Goal: Task Accomplishment & Management: Complete application form

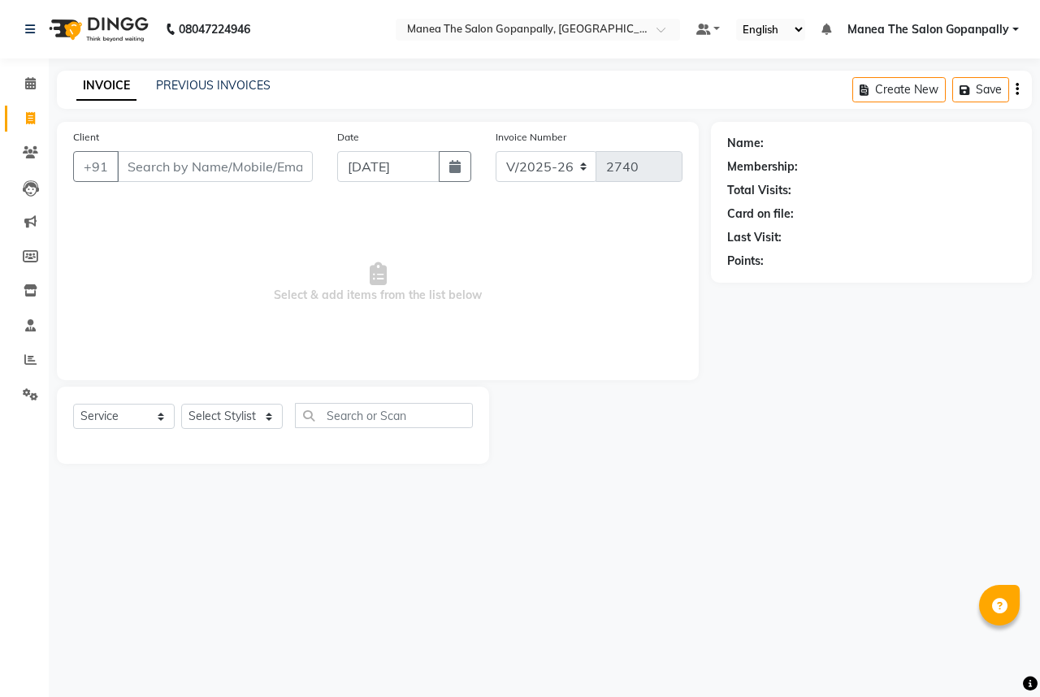
select select "7027"
select select "service"
drag, startPoint x: 0, startPoint y: 0, endPoint x: 251, endPoint y: 165, distance: 300.3
click at [252, 165] on input "Client" at bounding box center [215, 166] width 196 height 31
click at [265, 416] on select "Select Stylist anas [PERSON_NAME] [PERSON_NAME] [PERSON_NAME] sameer [PERSON_NA…" at bounding box center [232, 416] width 102 height 25
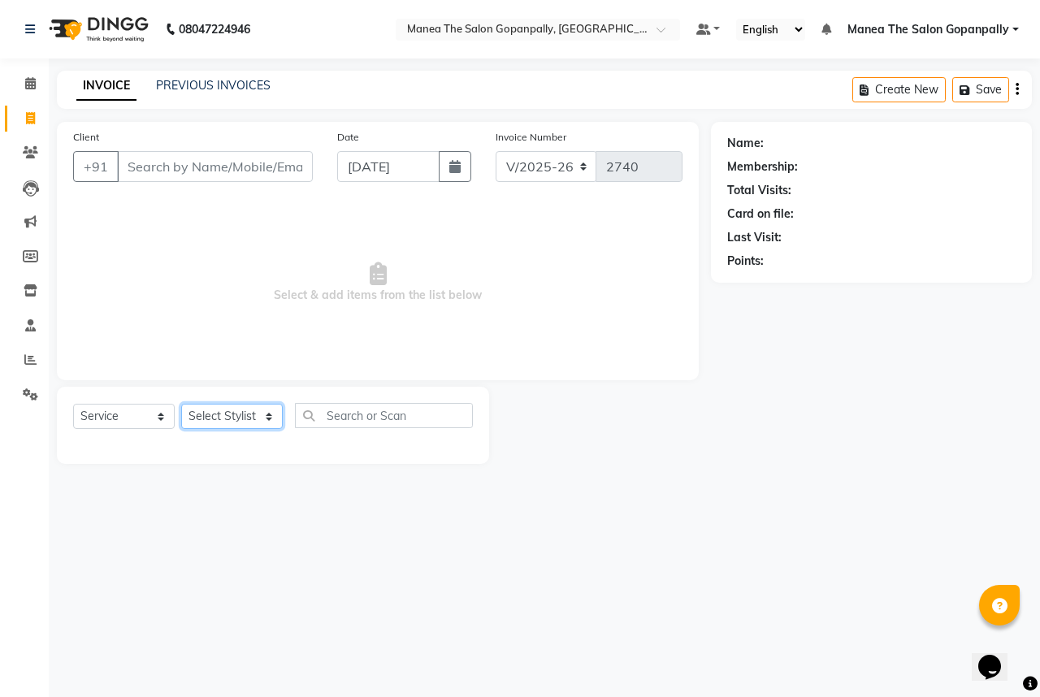
select select "90389"
click at [181, 404] on select "Select Stylist anas [PERSON_NAME] [PERSON_NAME] [PERSON_NAME] sameer [PERSON_NA…" at bounding box center [232, 416] width 102 height 25
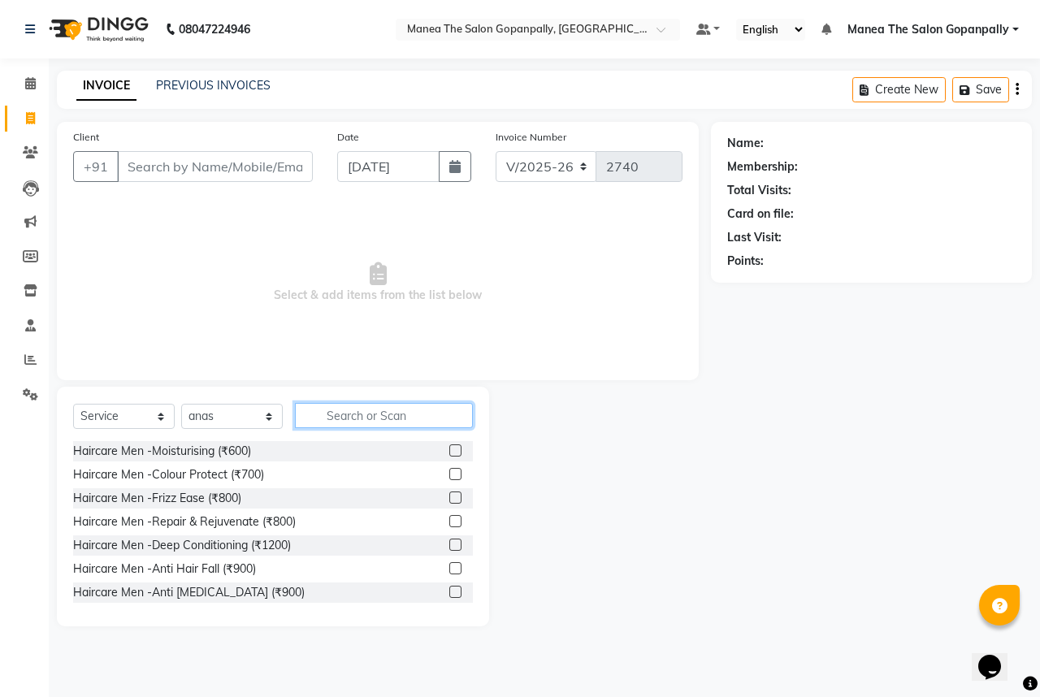
click at [403, 420] on input "text" at bounding box center [384, 415] width 178 height 25
type input "CUT"
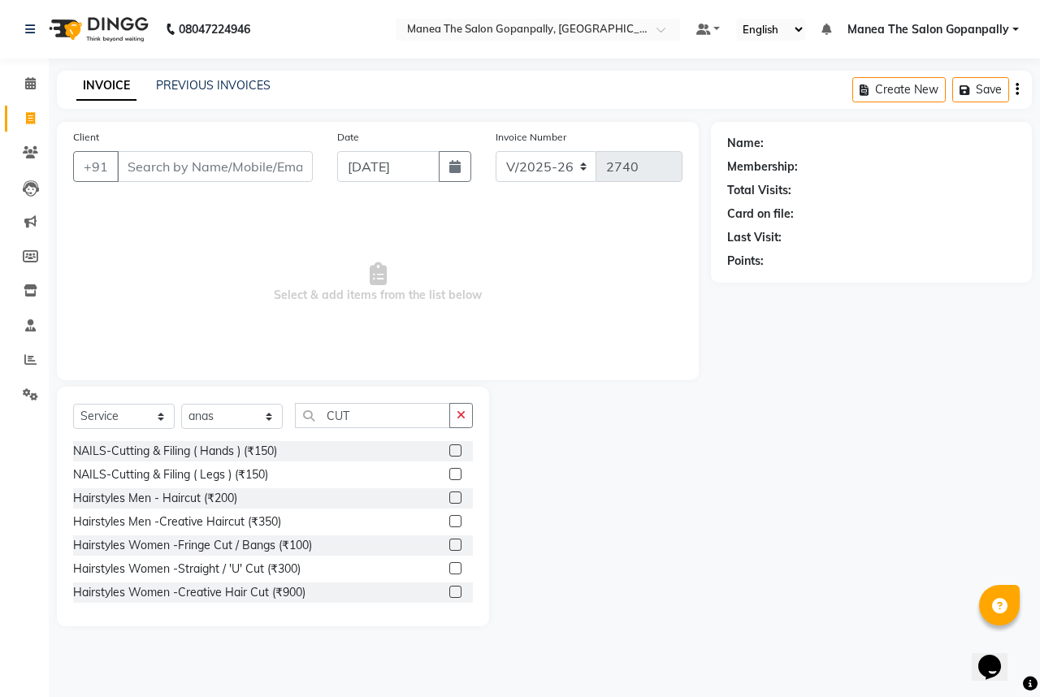
click at [449, 495] on label at bounding box center [455, 497] width 12 height 12
click at [449, 495] on input "checkbox" at bounding box center [454, 498] width 11 height 11
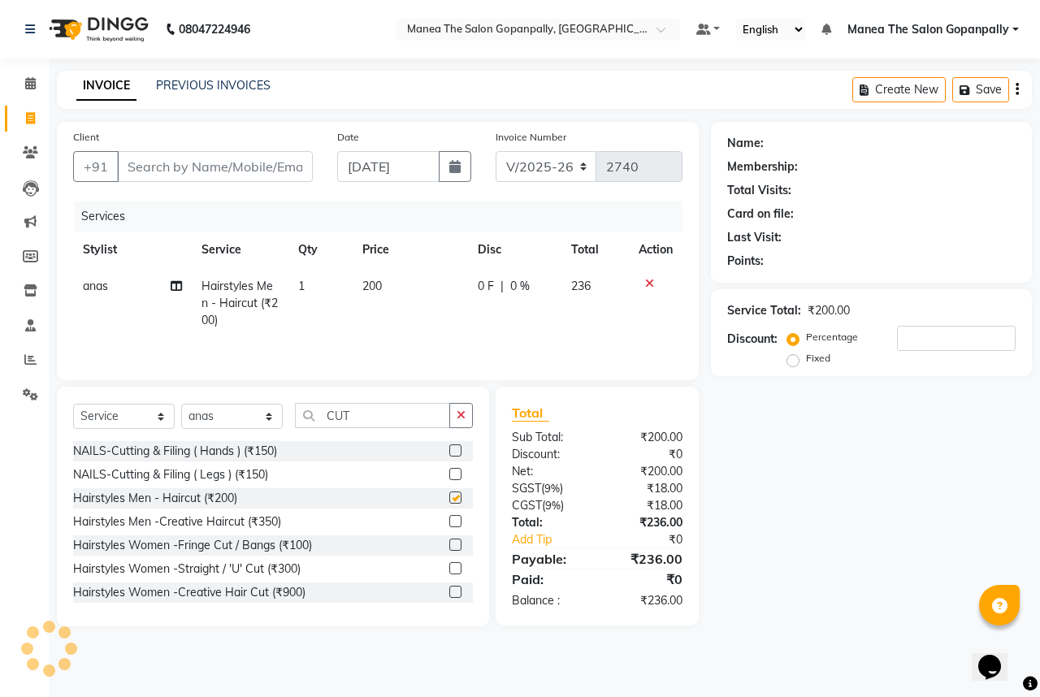
checkbox input "false"
click at [292, 171] on input "Client" at bounding box center [215, 166] width 196 height 31
type input "7"
type input "0"
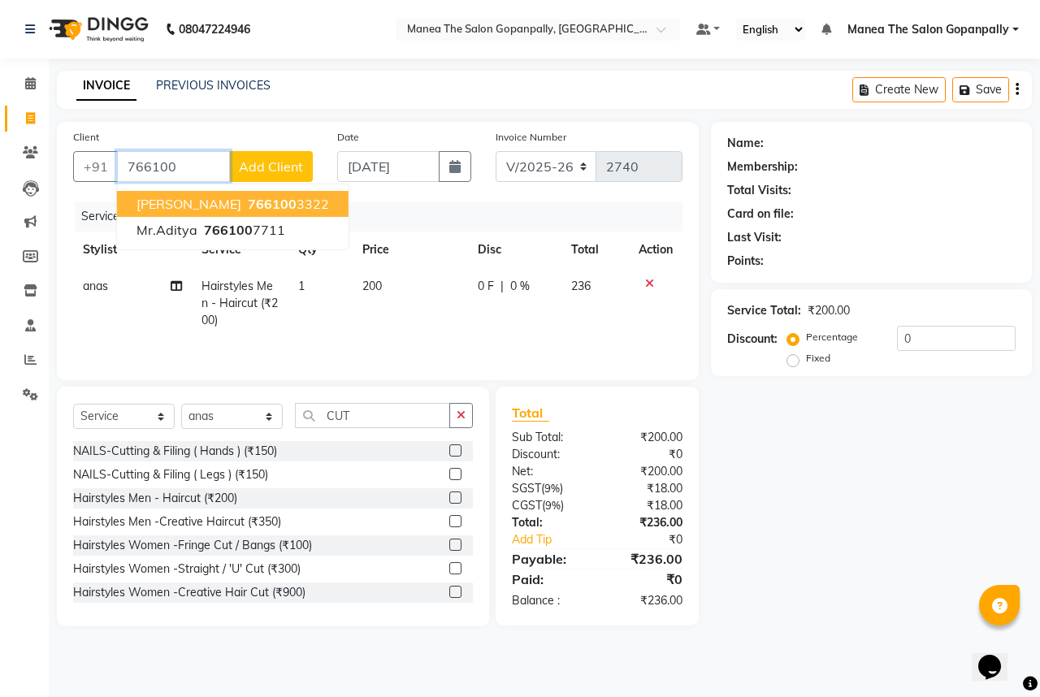
click at [260, 206] on span "766100" at bounding box center [272, 204] width 49 height 16
type input "7661003322"
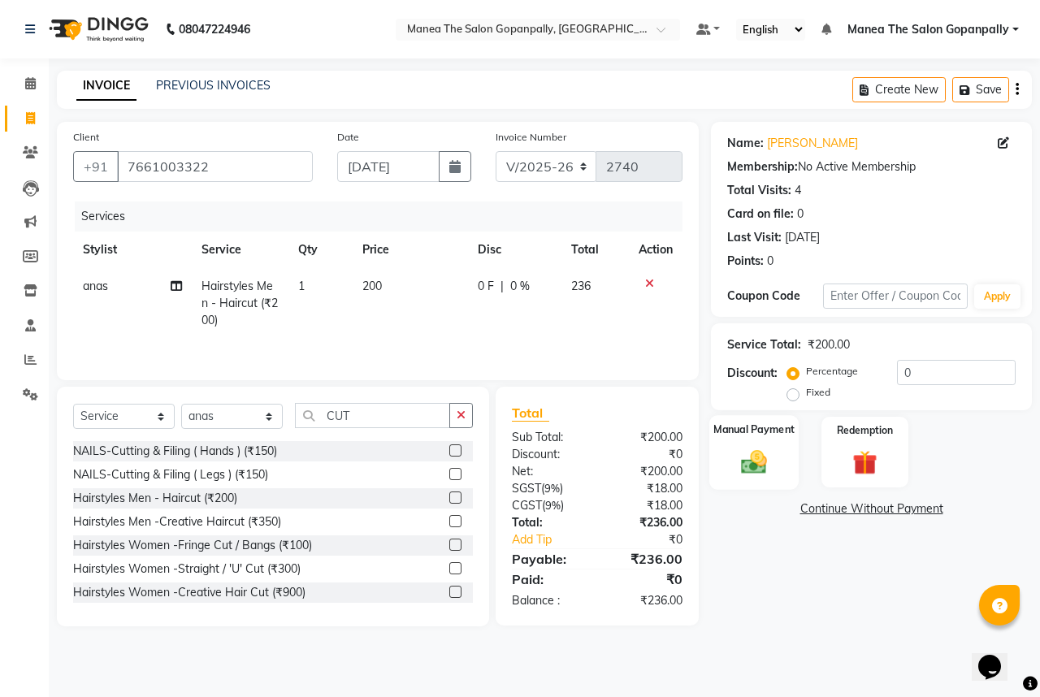
click at [744, 441] on div "Manual Payment" at bounding box center [754, 452] width 90 height 75
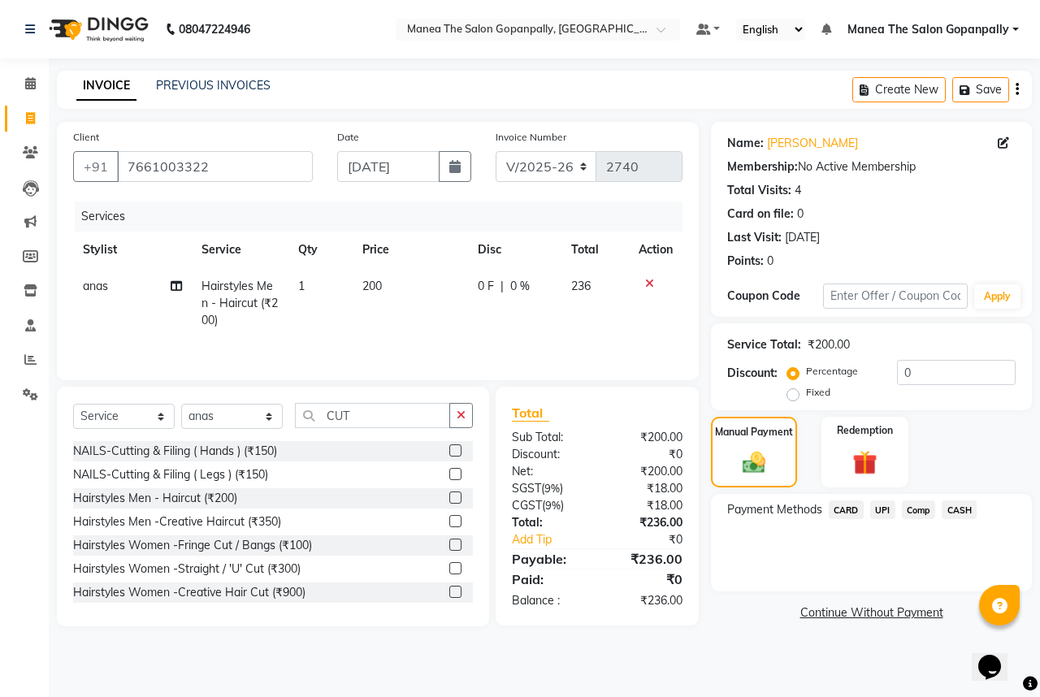
drag, startPoint x: 956, startPoint y: 510, endPoint x: 955, endPoint y: 527, distance: 17.1
click at [956, 513] on span "CASH" at bounding box center [958, 509] width 35 height 19
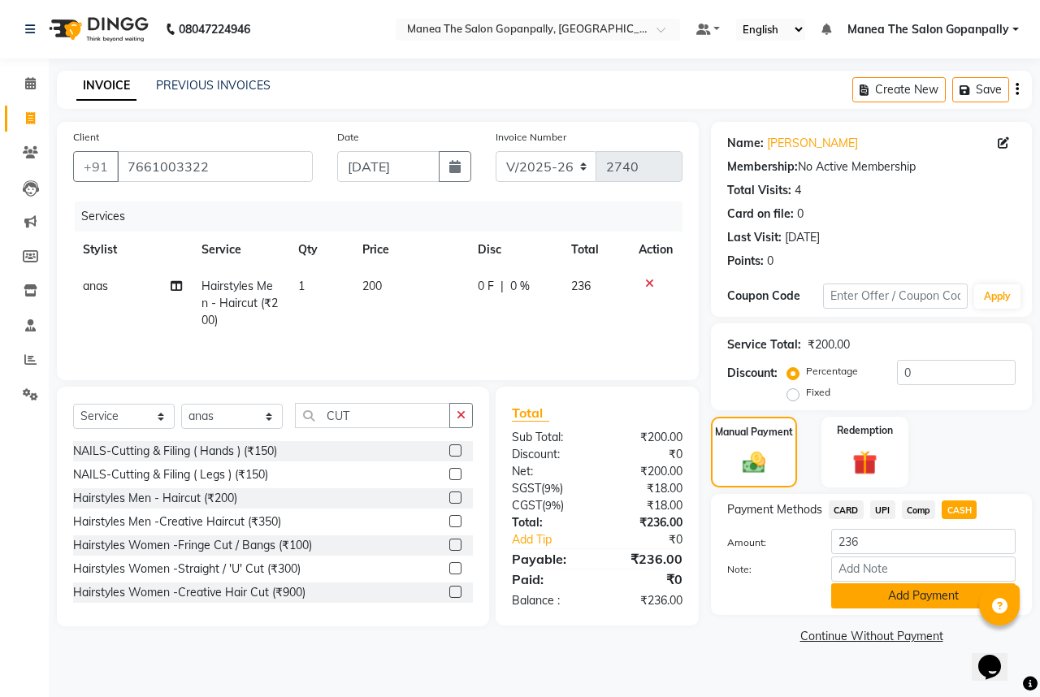
click at [907, 597] on button "Add Payment" at bounding box center [923, 595] width 184 height 25
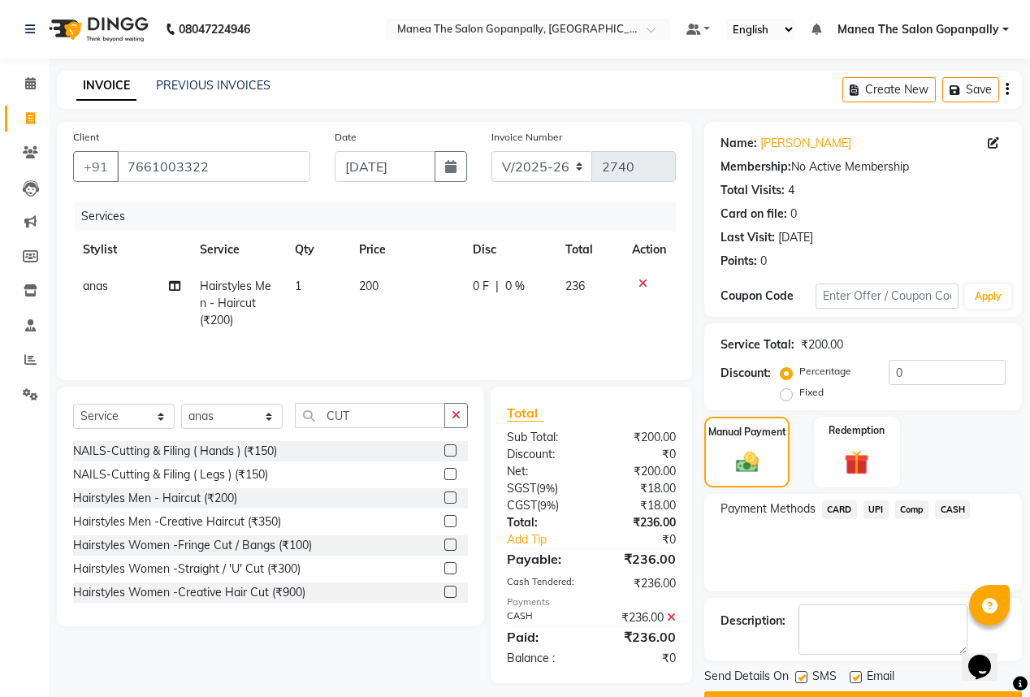
click at [858, 675] on label at bounding box center [856, 677] width 12 height 12
click at [858, 675] on input "checkbox" at bounding box center [855, 678] width 11 height 11
checkbox input "false"
click at [801, 677] on label at bounding box center [801, 677] width 12 height 12
click at [801, 677] on input "checkbox" at bounding box center [800, 678] width 11 height 11
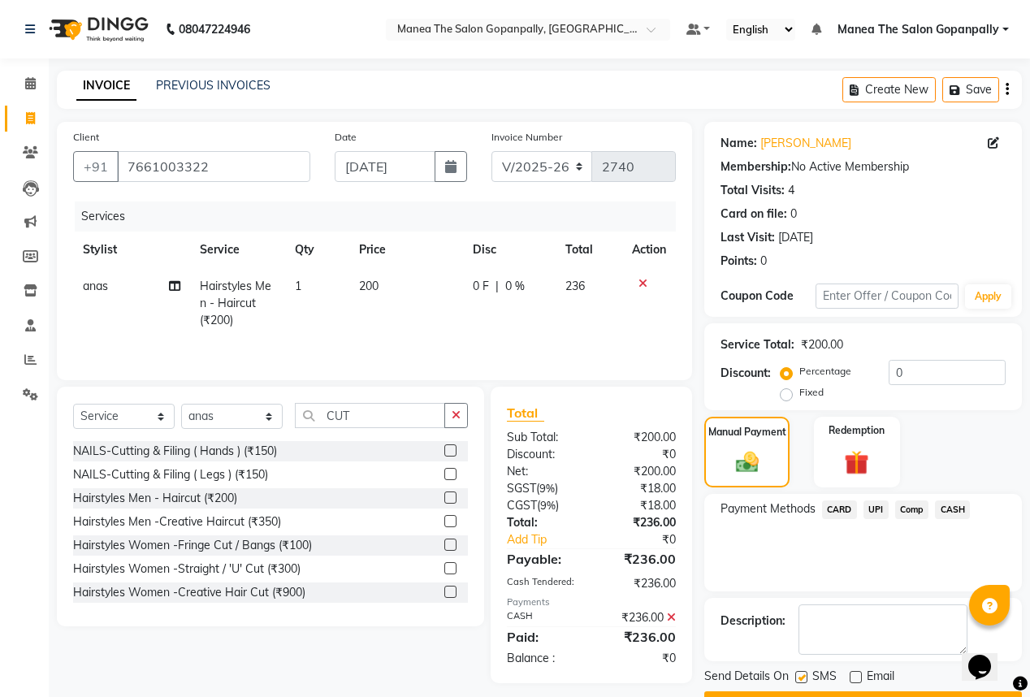
checkbox input "false"
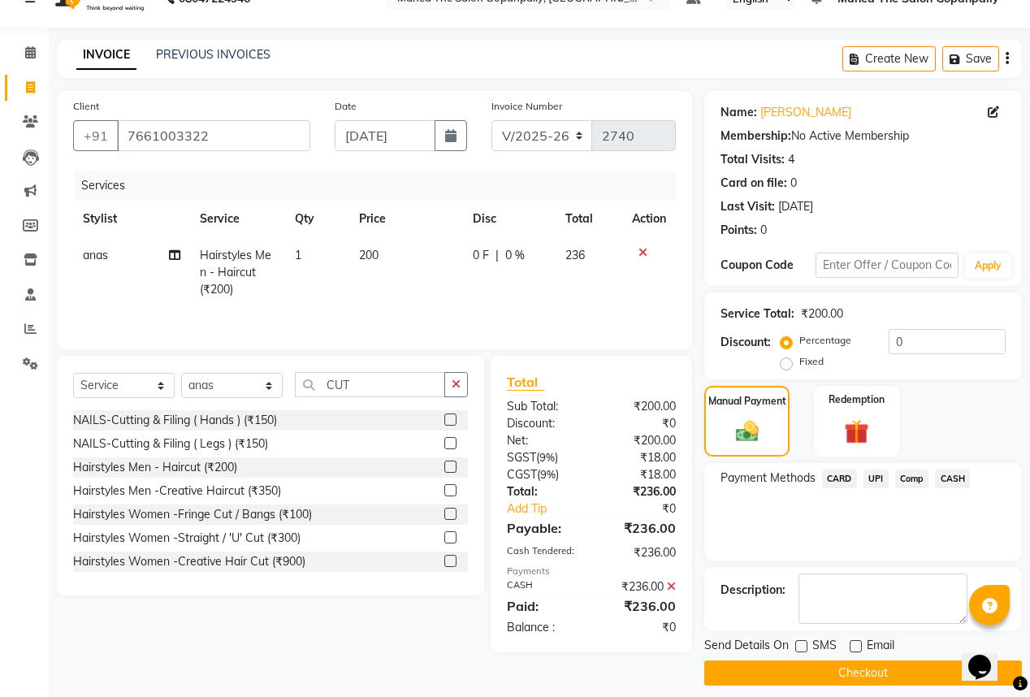
scroll to position [43, 0]
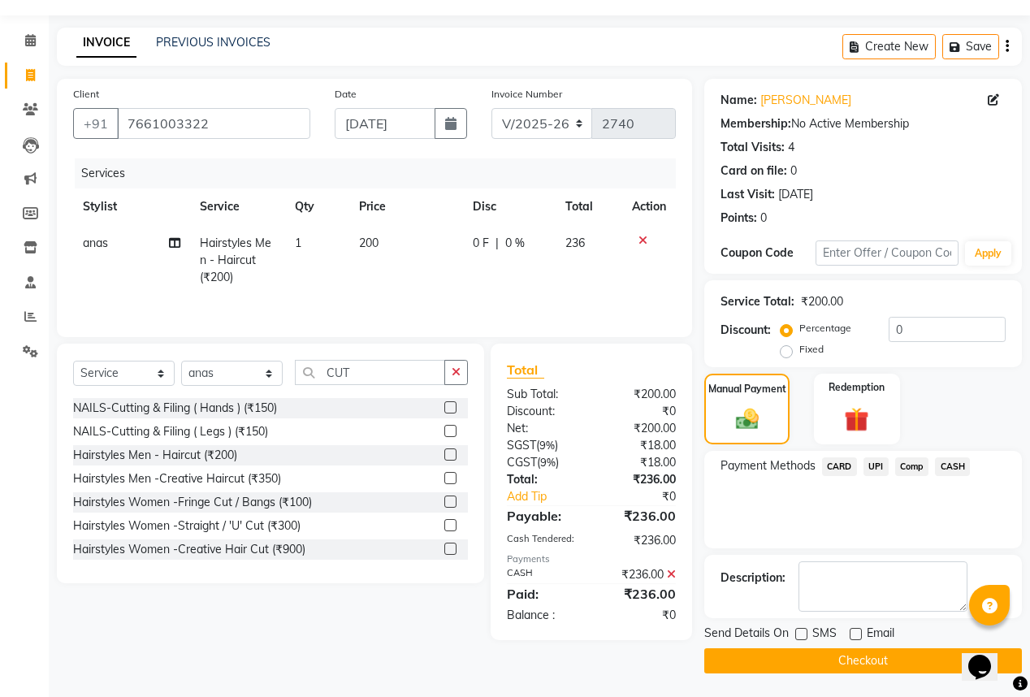
click at [841, 665] on button "Checkout" at bounding box center [863, 660] width 318 height 25
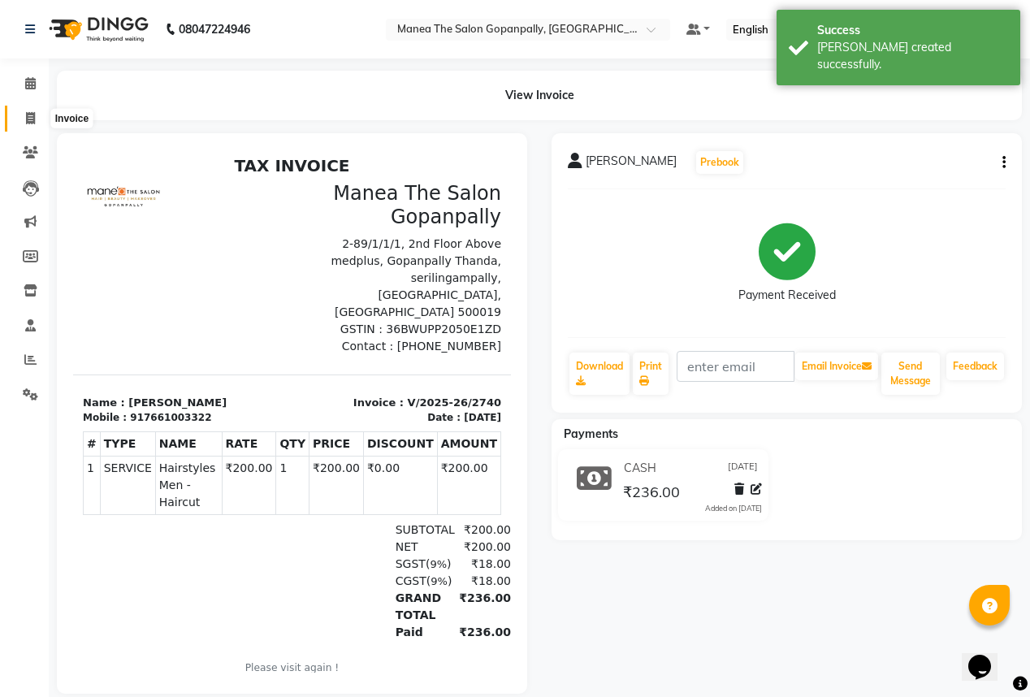
click at [26, 112] on icon at bounding box center [30, 118] width 9 height 12
select select "service"
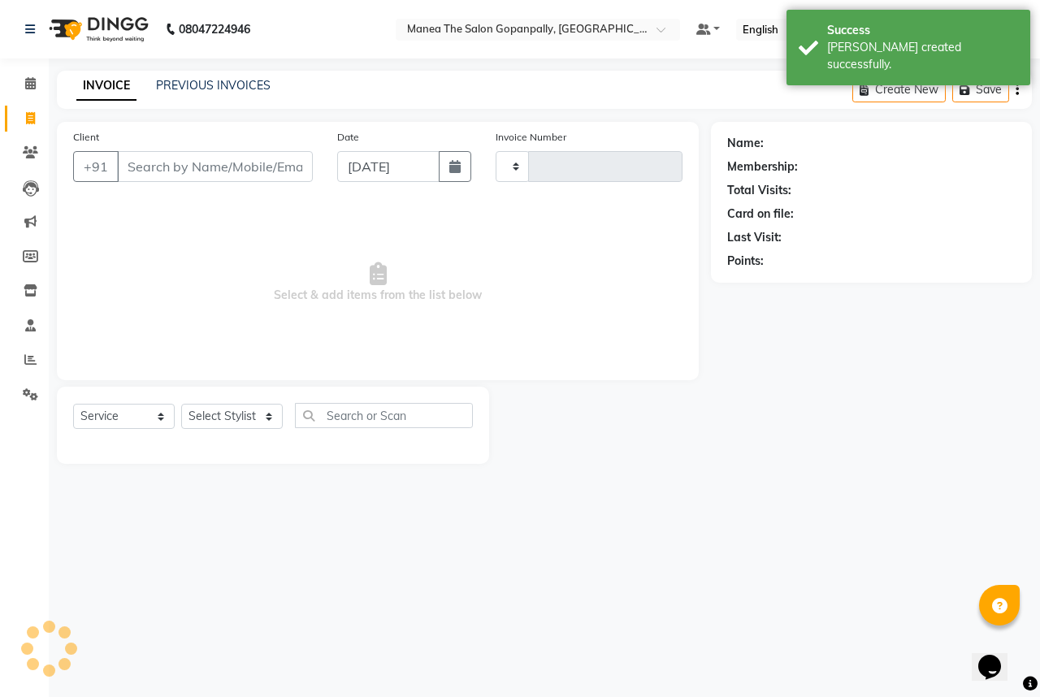
type input "2741"
select select "7027"
click at [198, 182] on input "Client" at bounding box center [215, 166] width 196 height 31
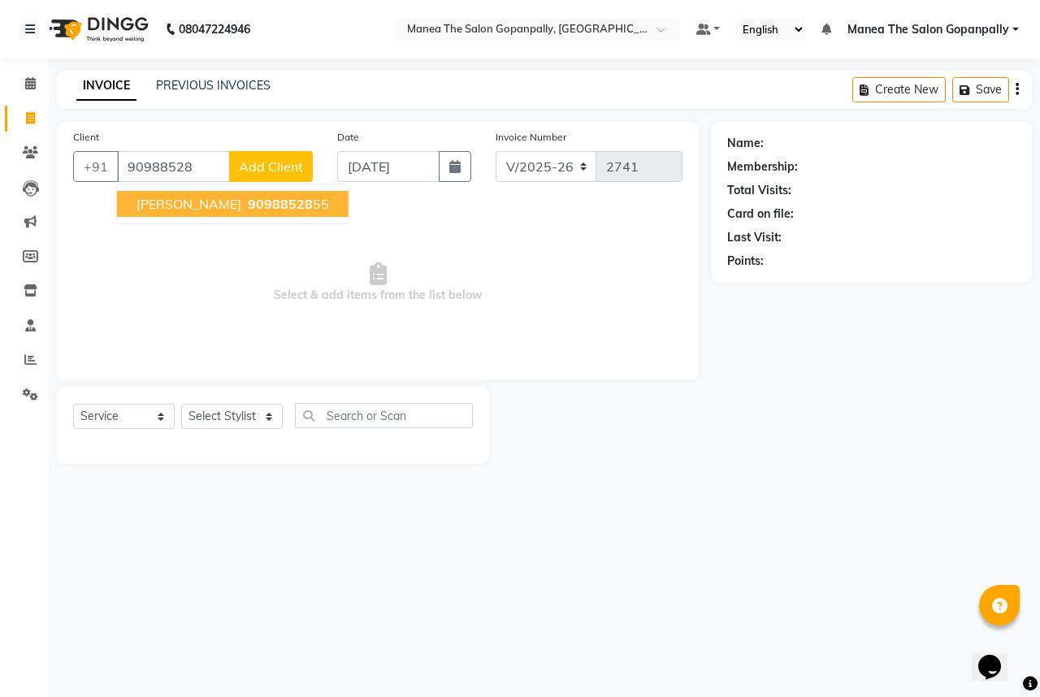
click at [248, 202] on span "90988528" at bounding box center [280, 204] width 65 height 16
type input "9098852855"
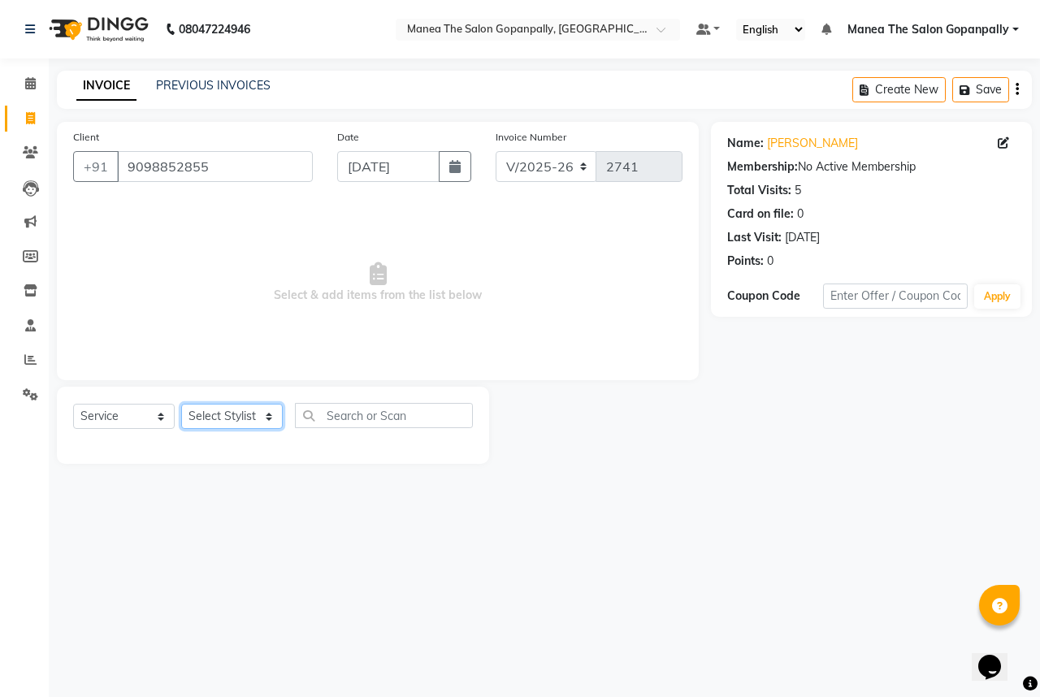
click at [234, 416] on select "Select Stylist anas [PERSON_NAME] [PERSON_NAME] [PERSON_NAME] sameer [PERSON_NA…" at bounding box center [232, 416] width 102 height 25
select select "57882"
click at [181, 404] on select "Select Stylist anas [PERSON_NAME] [PERSON_NAME] [PERSON_NAME] sameer [PERSON_NA…" at bounding box center [232, 416] width 102 height 25
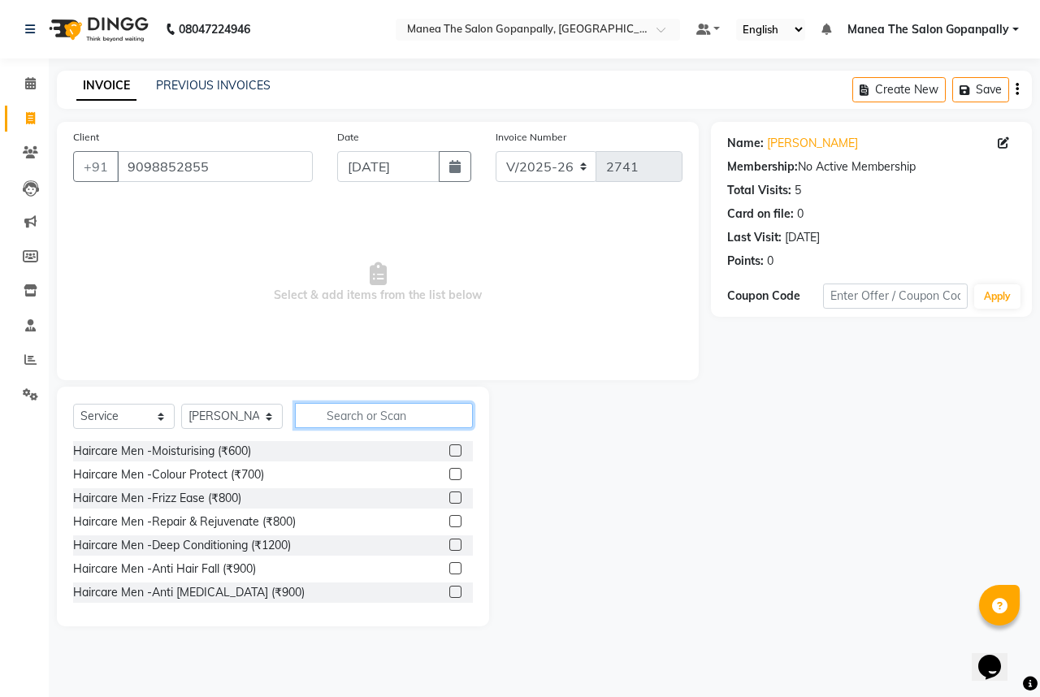
click at [376, 409] on input "text" at bounding box center [384, 415] width 178 height 25
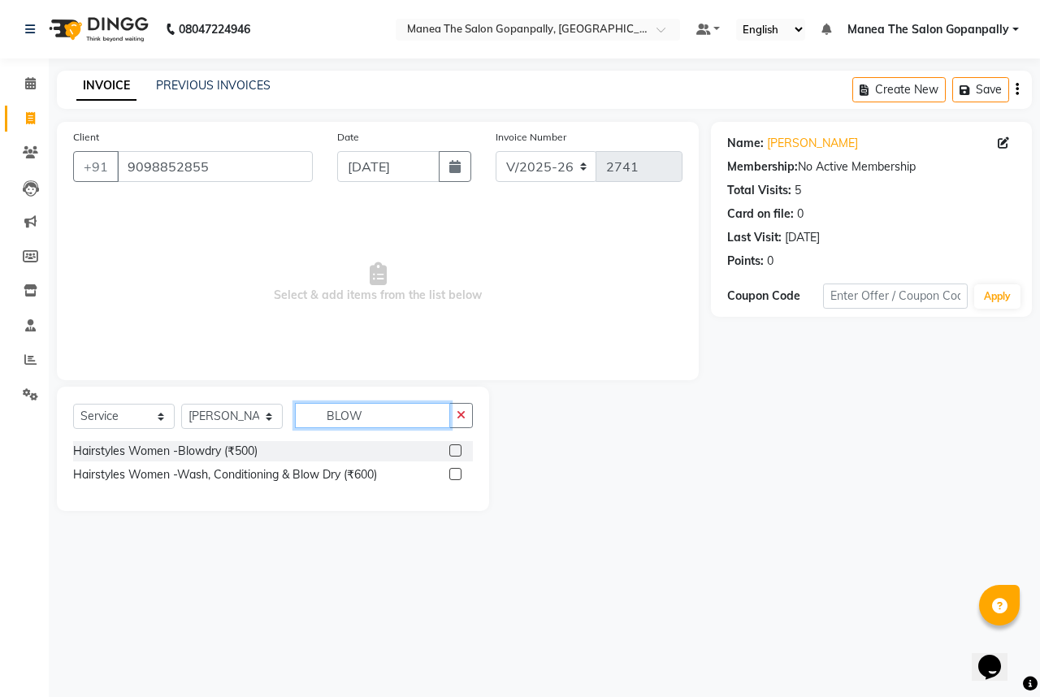
type input "BLOW"
click at [456, 471] on label at bounding box center [455, 474] width 12 height 12
click at [456, 471] on input "checkbox" at bounding box center [454, 474] width 11 height 11
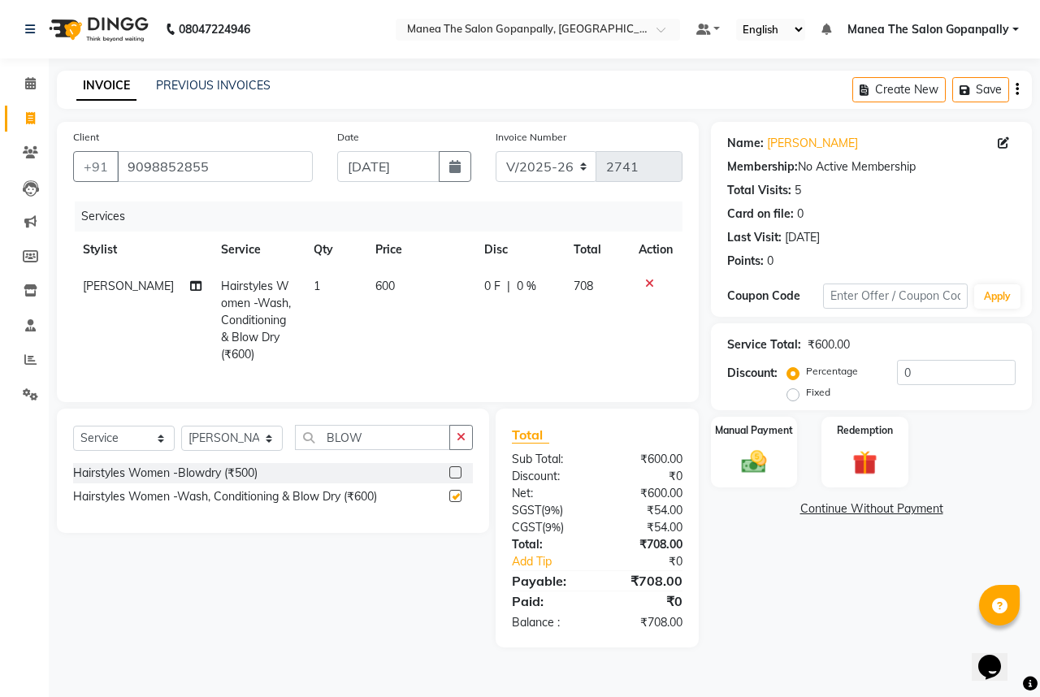
checkbox input "false"
click at [966, 377] on input "0" at bounding box center [956, 372] width 119 height 25
click at [920, 380] on input "number" at bounding box center [956, 372] width 119 height 25
type input "20"
click at [765, 458] on img at bounding box center [754, 462] width 42 height 30
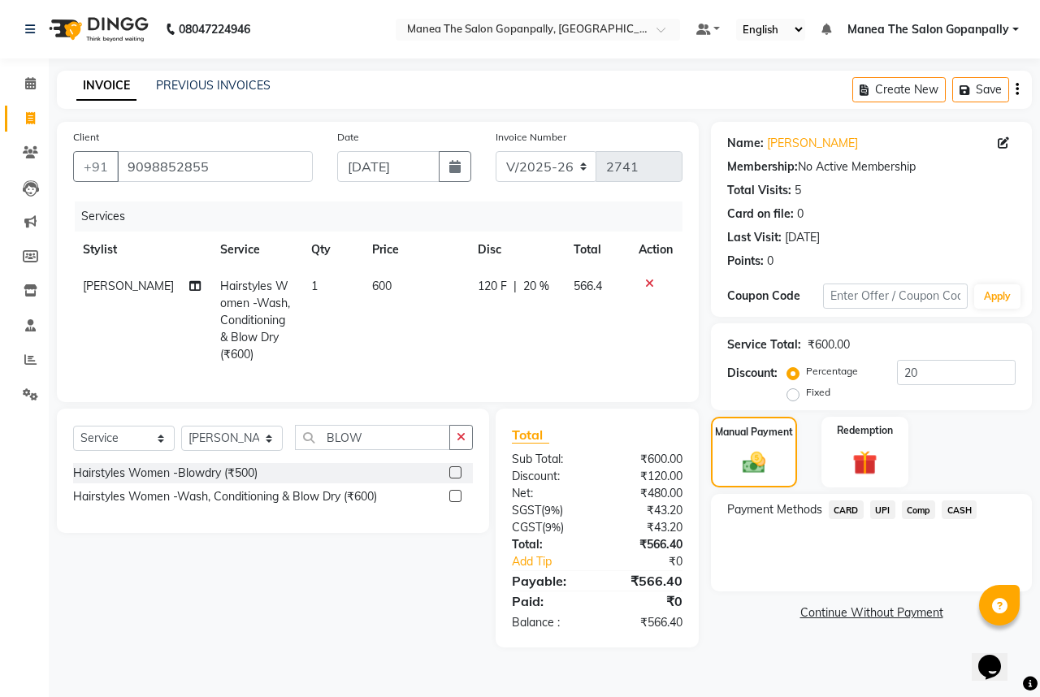
click at [878, 510] on span "UPI" at bounding box center [882, 509] width 25 height 19
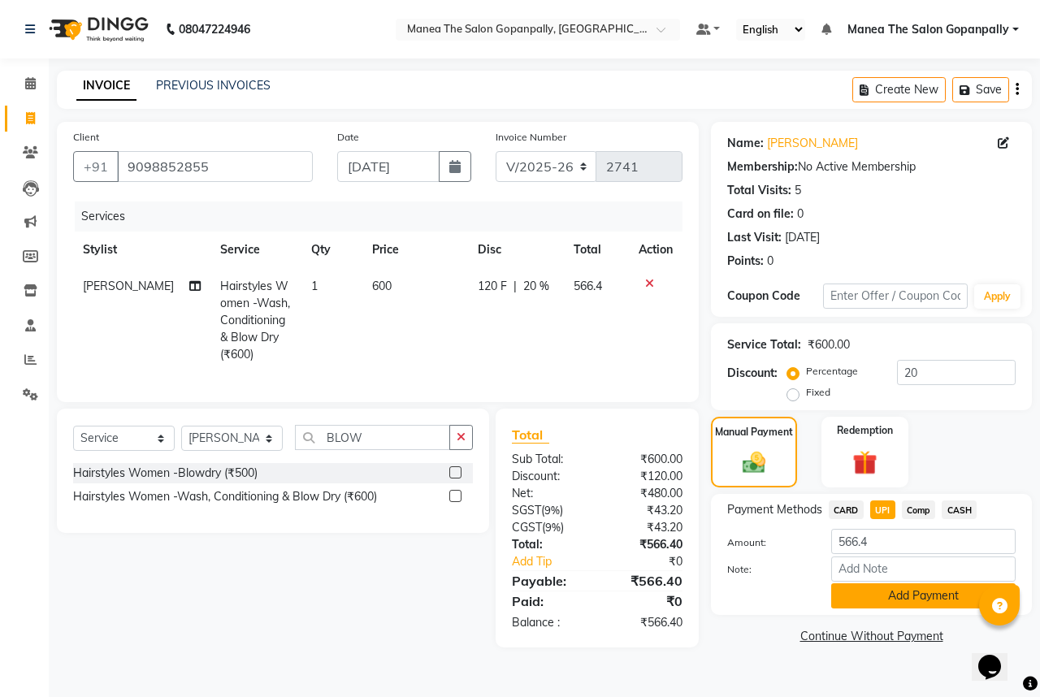
click at [913, 597] on button "Add Payment" at bounding box center [923, 595] width 184 height 25
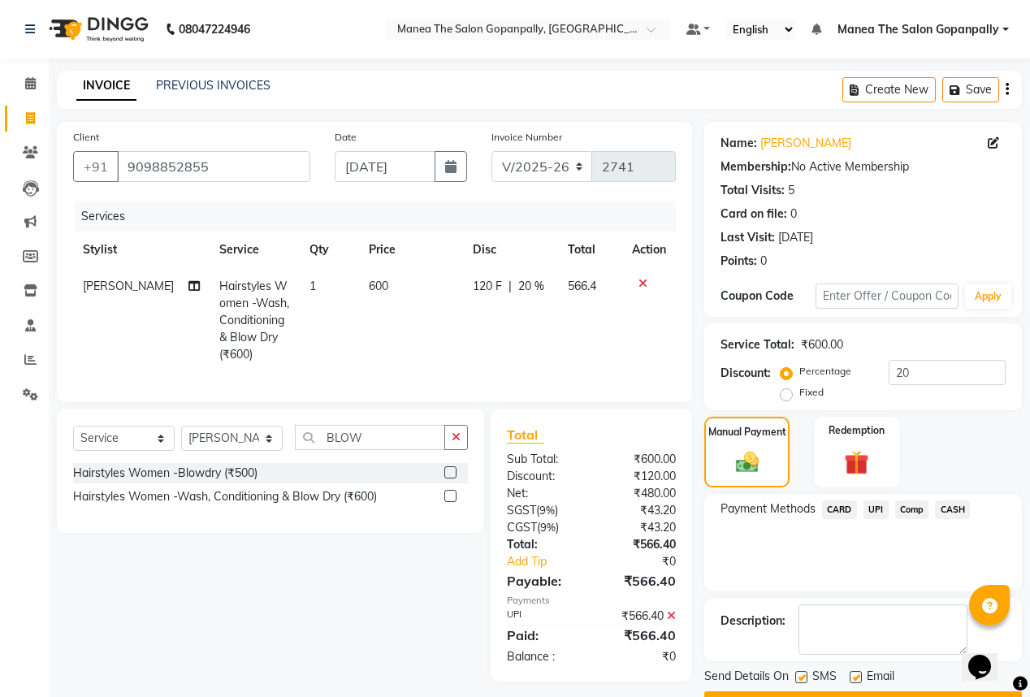
scroll to position [43, 0]
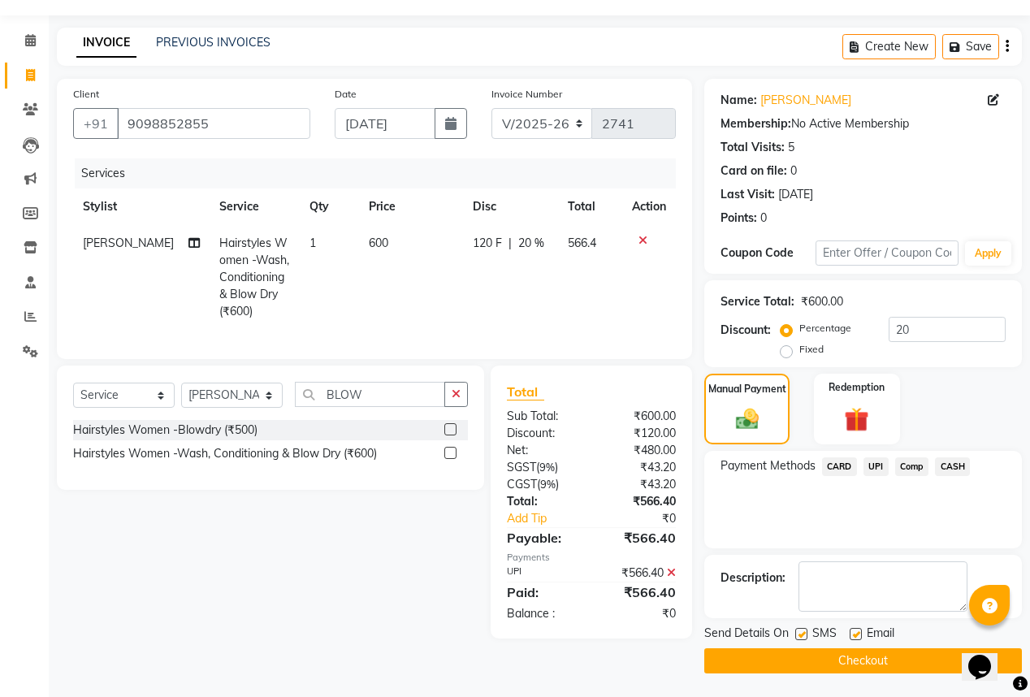
click at [857, 636] on label at bounding box center [856, 634] width 12 height 12
click at [857, 636] on input "checkbox" at bounding box center [855, 634] width 11 height 11
checkbox input "false"
click at [838, 665] on button "Checkout" at bounding box center [863, 660] width 318 height 25
